Goal: Task Accomplishment & Management: Complete application form

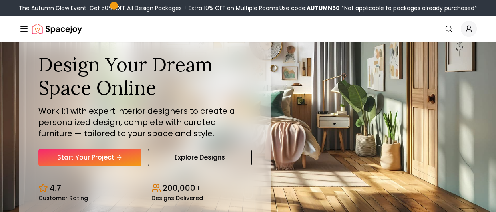
click at [125, 146] on div "Design Your Dream Space Online Work 1:1 with expert interior designers to creat…" at bounding box center [145, 109] width 214 height 113
click at [123, 166] on div "Design Your Dream Space Online Work 1:1 with expert interior designers to creat…" at bounding box center [145, 127] width 252 height 186
click at [124, 162] on link "Start Your Project" at bounding box center [89, 157] width 103 height 18
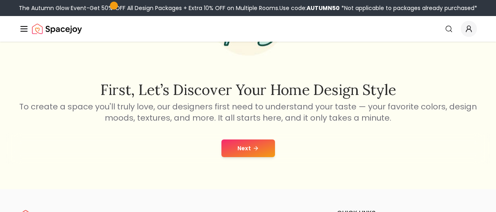
scroll to position [104, 0]
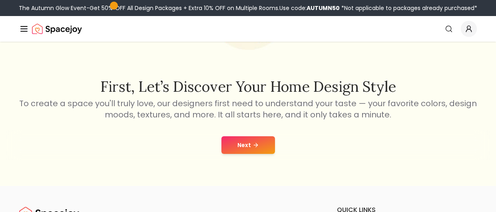
click at [246, 149] on button "Next" at bounding box center [249, 145] width 54 height 18
